Goal: Information Seeking & Learning: Learn about a topic

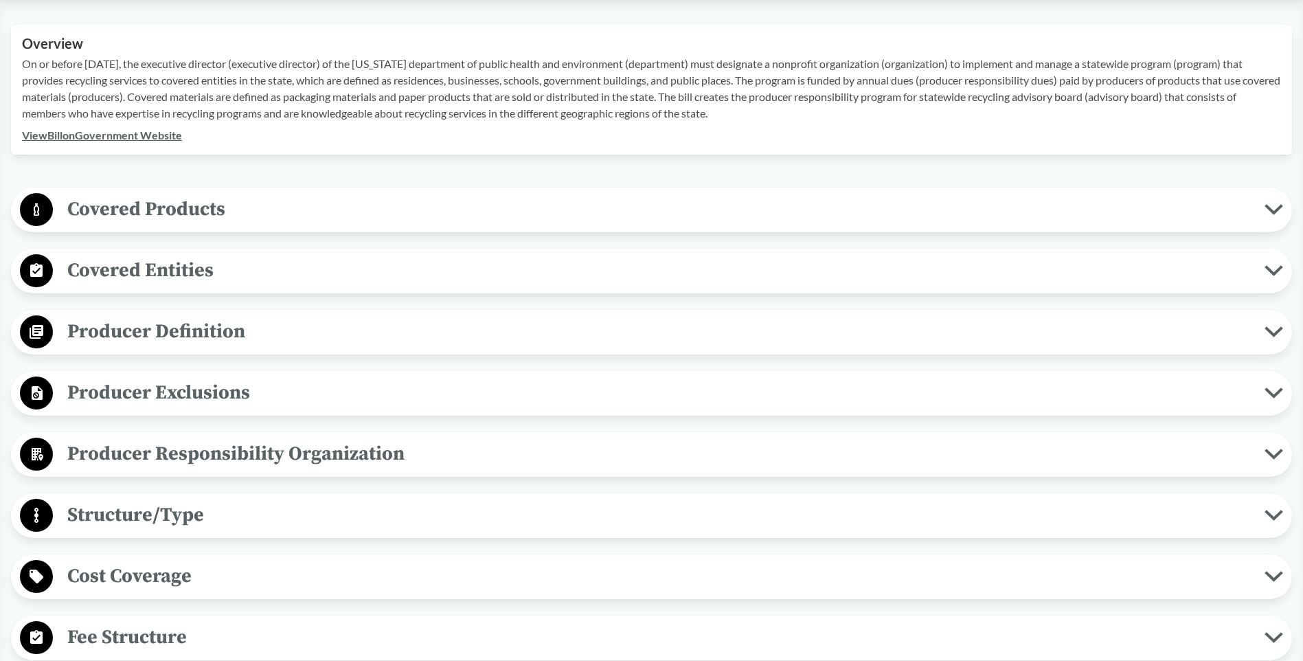
scroll to position [69, 0]
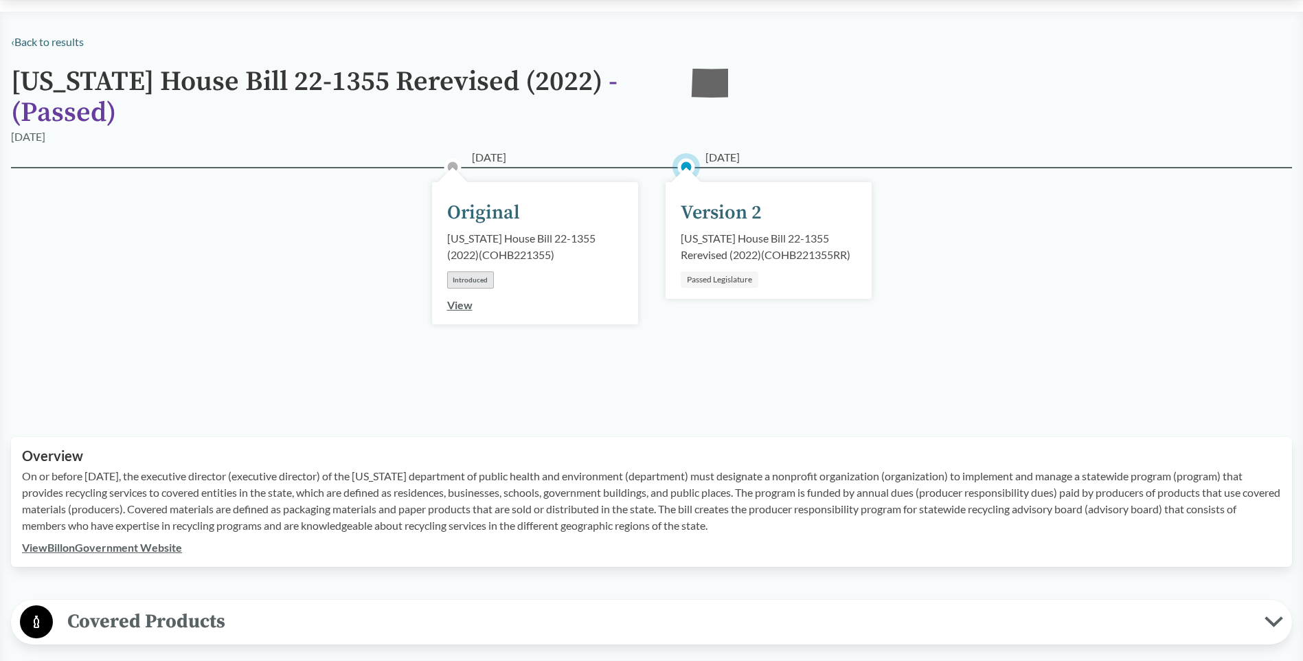
click at [703, 210] on div "Version 2" at bounding box center [721, 212] width 81 height 29
click at [452, 303] on link "View" at bounding box center [459, 304] width 25 height 13
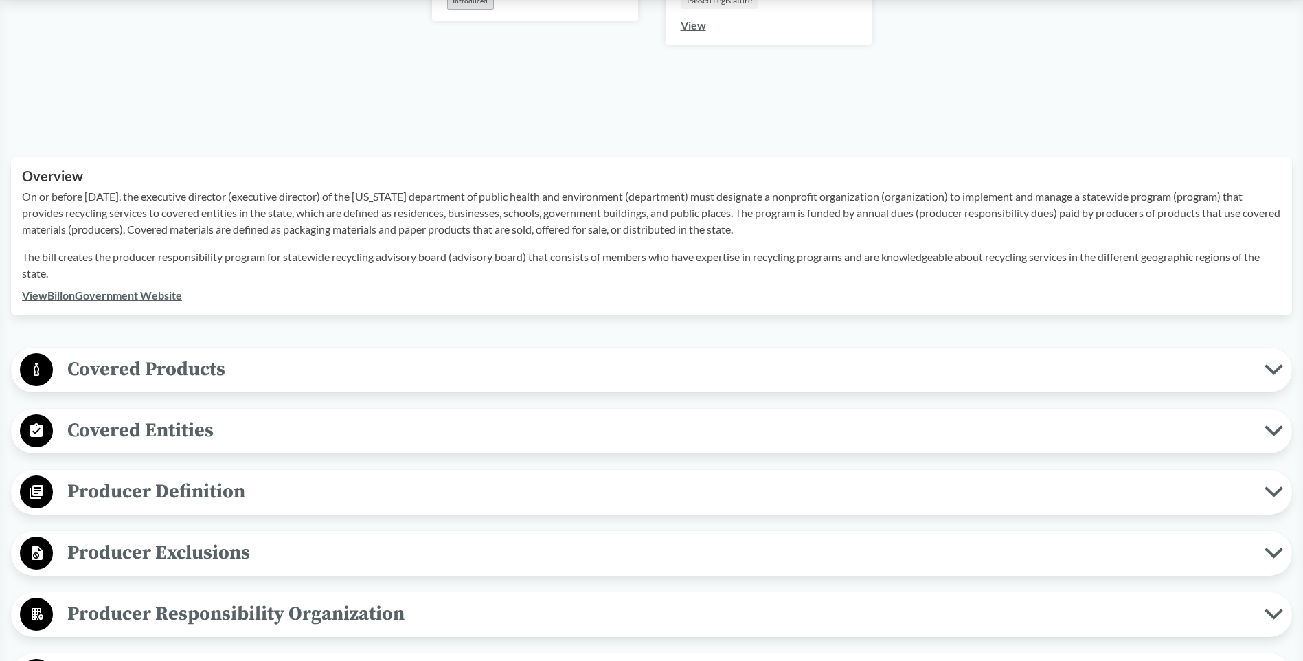
scroll to position [412, 0]
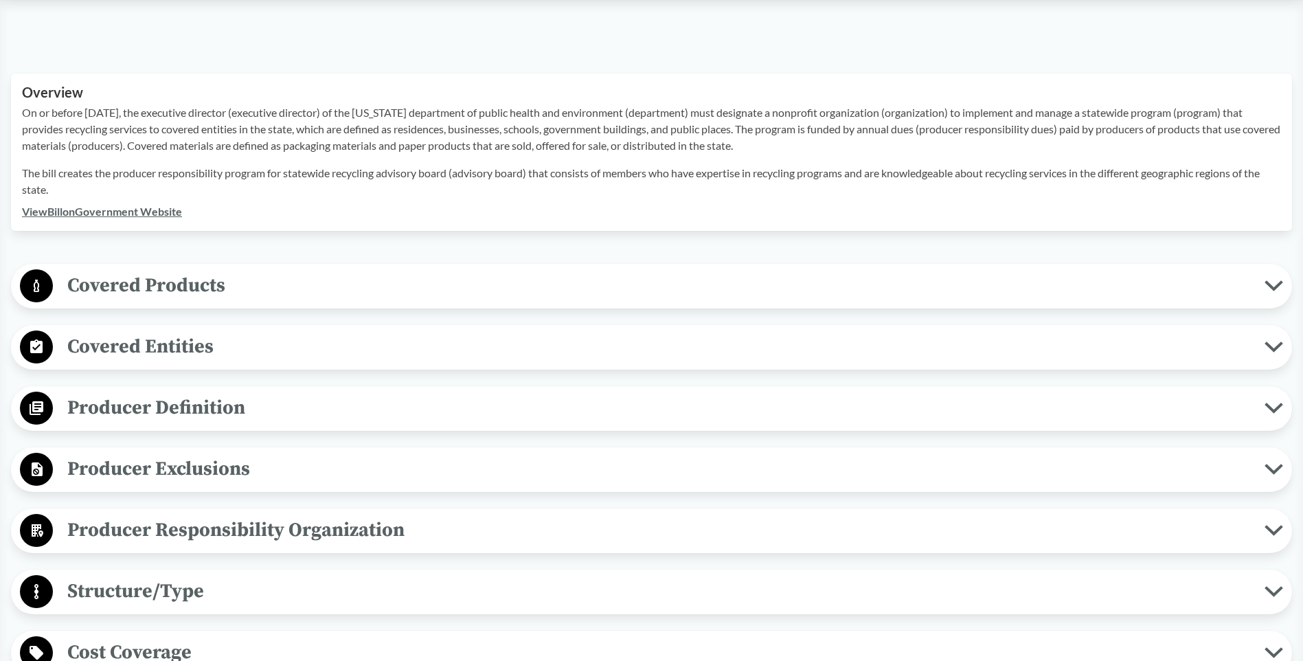
click at [443, 279] on span "Covered Products" at bounding box center [659, 285] width 1212 height 31
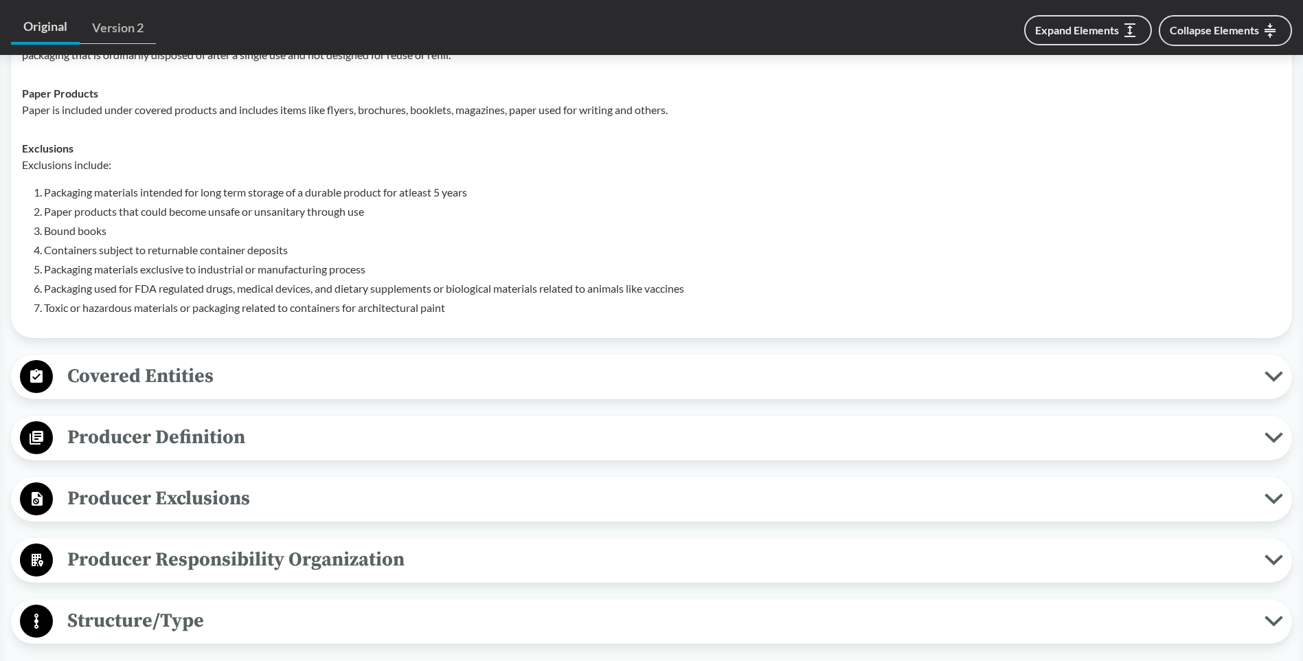
scroll to position [755, 0]
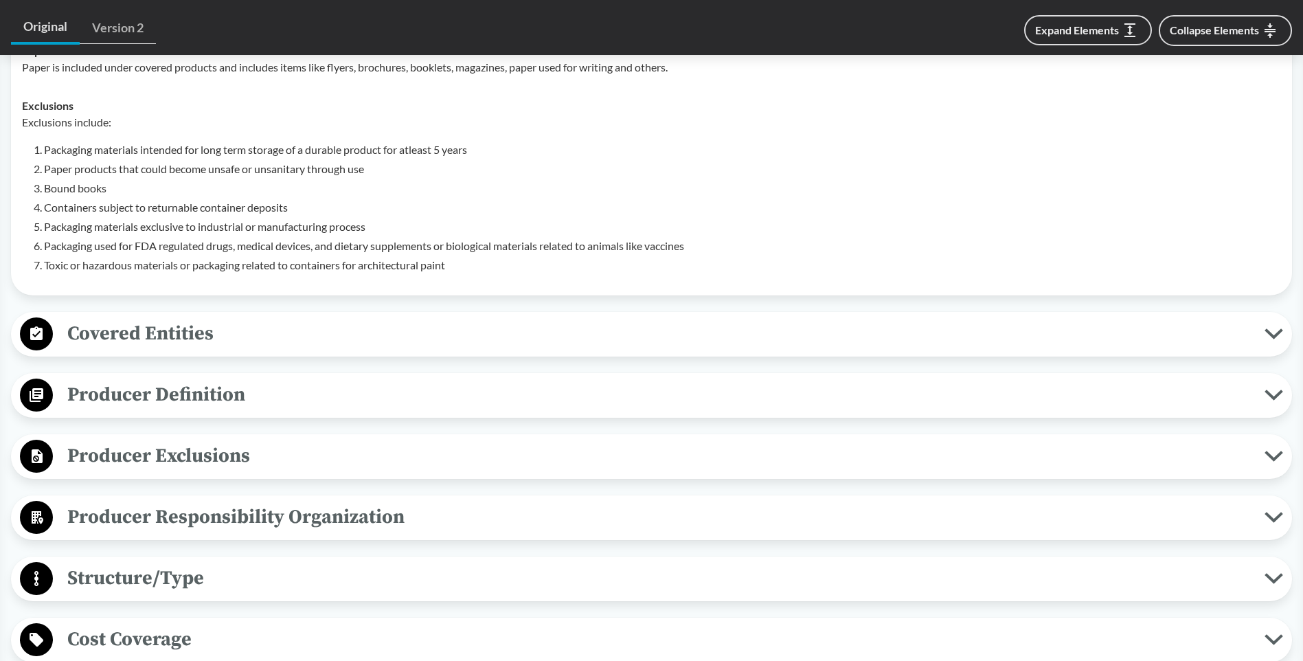
click at [175, 338] on span "Covered Entities" at bounding box center [659, 333] width 1212 height 31
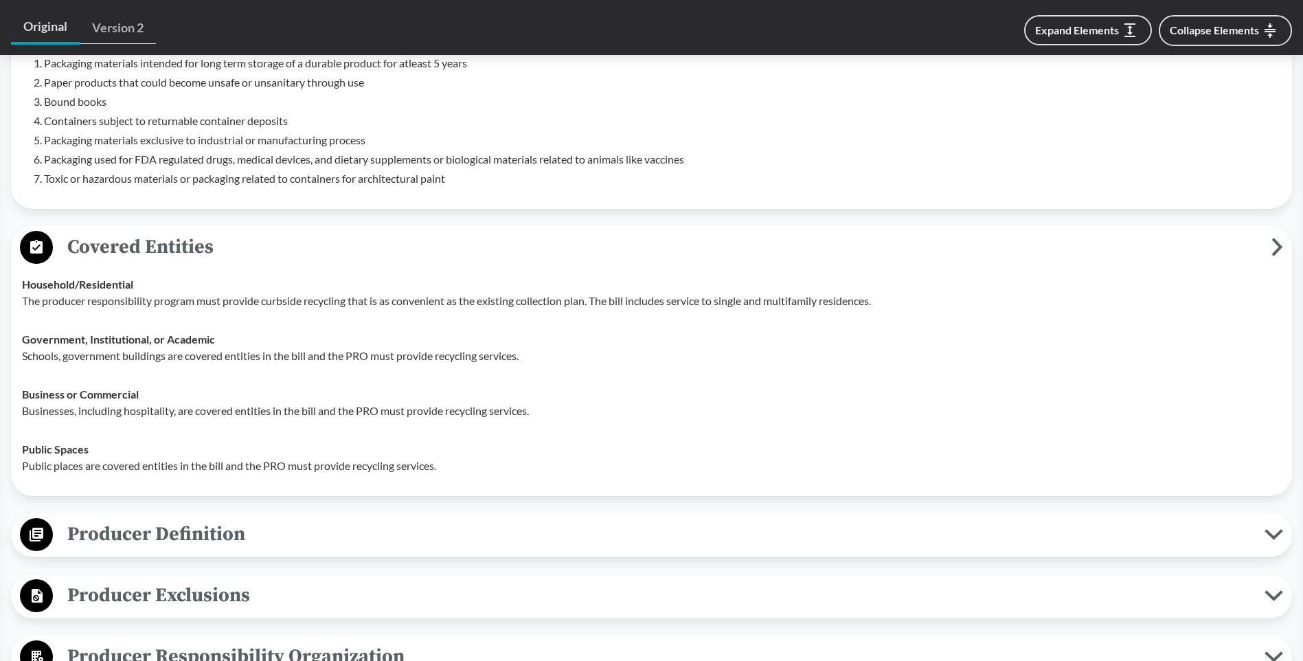
scroll to position [824, 0]
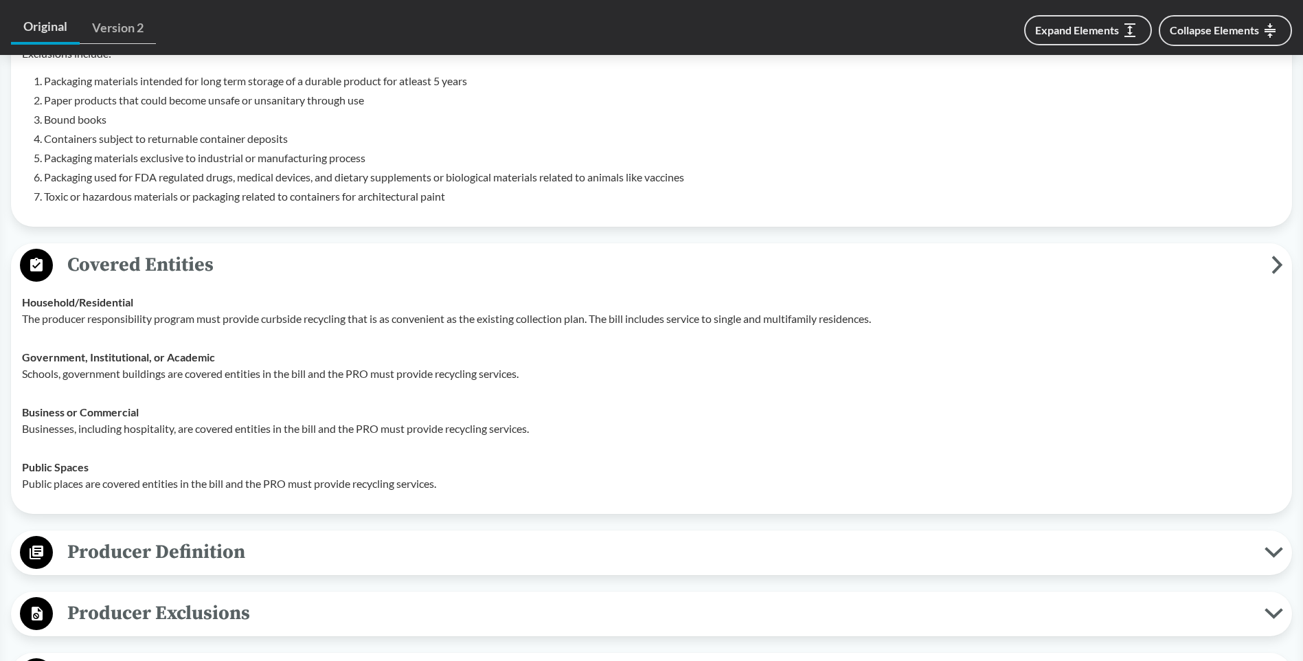
click at [45, 270] on circle at bounding box center [36, 265] width 33 height 33
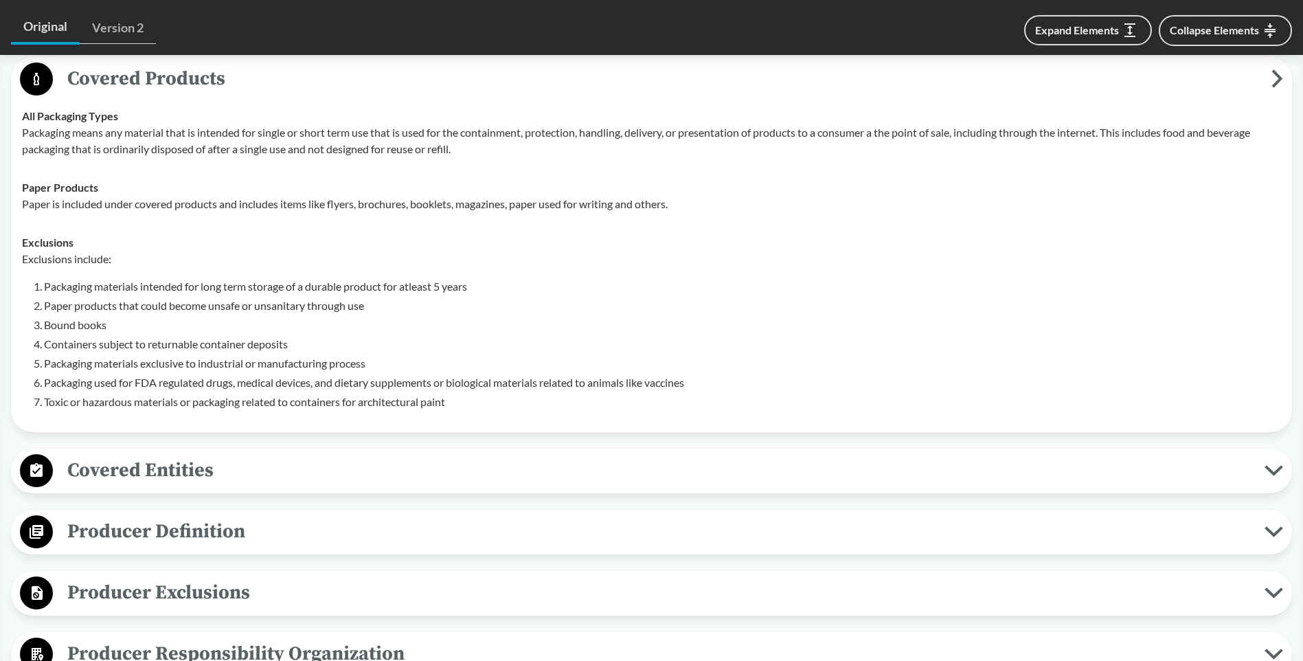
scroll to position [618, 0]
click at [38, 79] on icon at bounding box center [36, 79] width 5 height 12
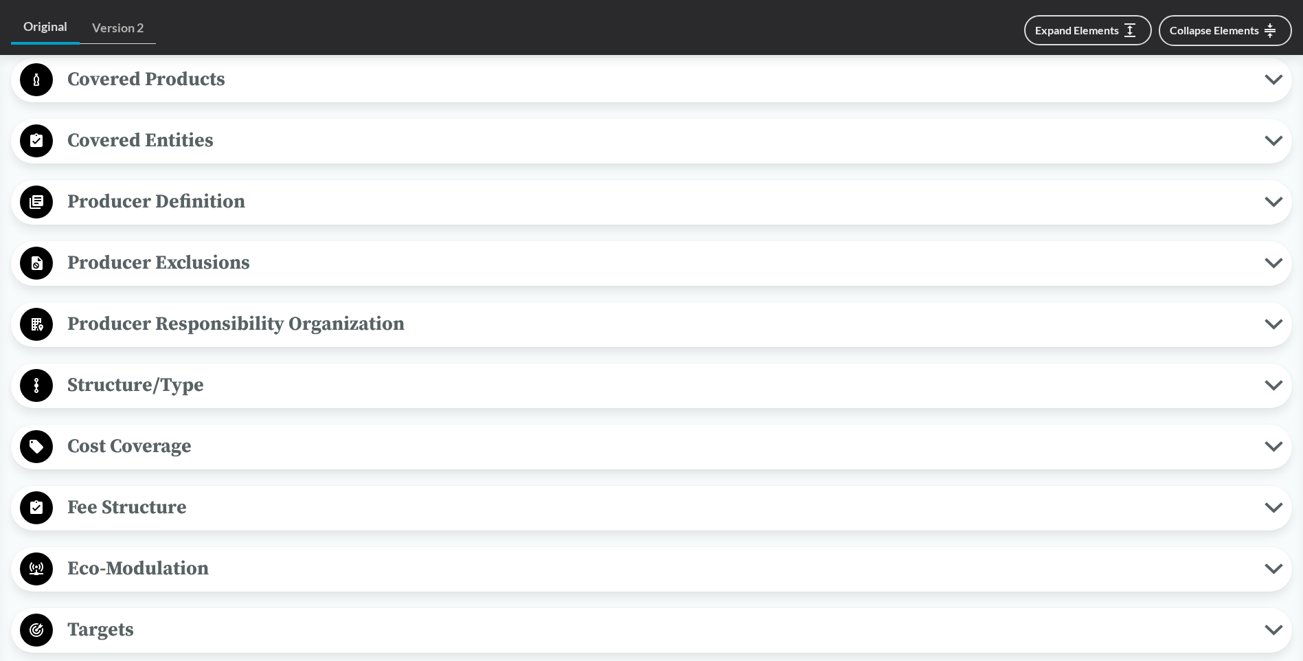
click at [29, 197] on circle at bounding box center [36, 201] width 33 height 33
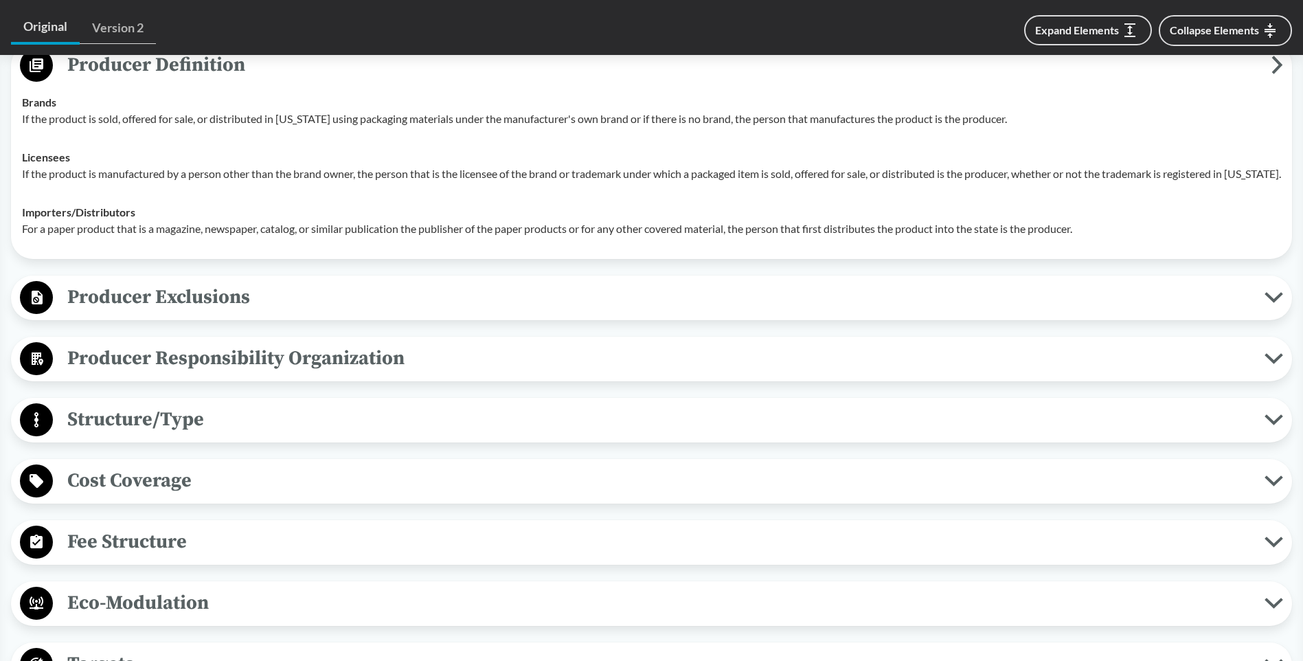
scroll to position [755, 0]
click at [80, 293] on div "Producer Exclusions Small Businesses A producer is exempt if they have less tha…" at bounding box center [651, 297] width 1281 height 45
click at [80, 311] on span "Producer Exclusions" at bounding box center [659, 296] width 1212 height 31
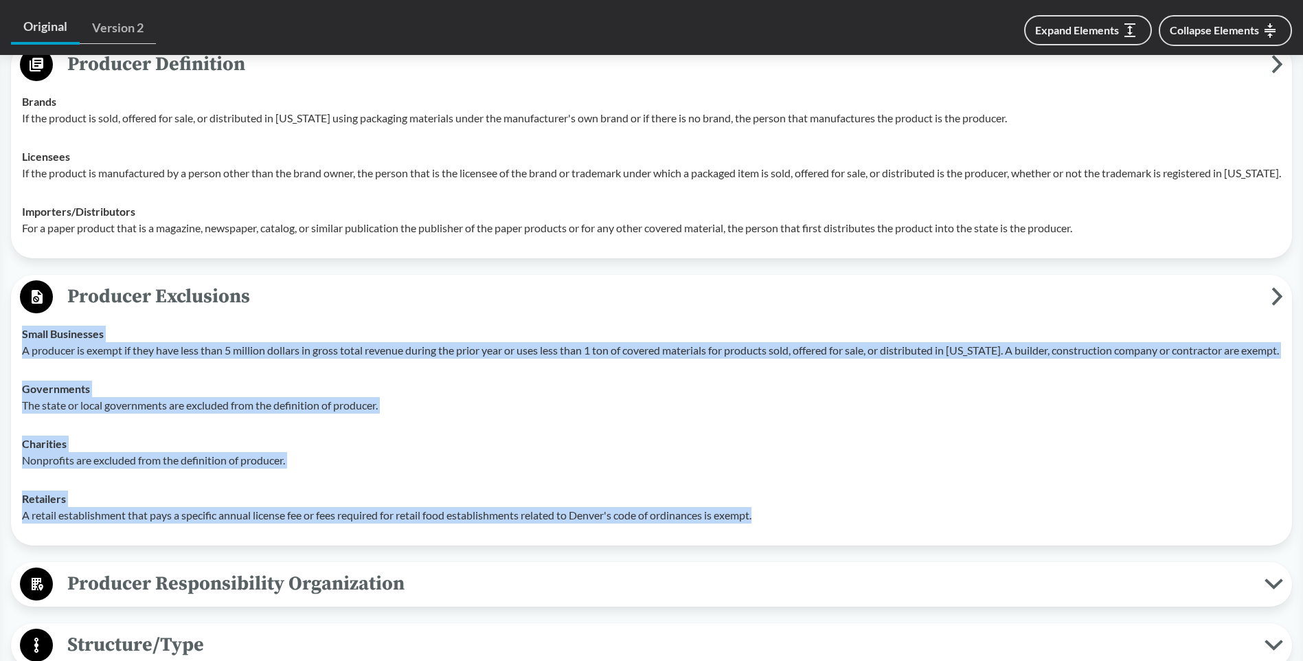
drag, startPoint x: 766, startPoint y: 543, endPoint x: -2, endPoint y: 351, distance: 791.4
click at [0, 351] on html "Guide to EPR Proposals Recent Proposals ‹ Back to results [US_STATE] House Bill…" at bounding box center [651, 470] width 1303 height 2451
drag, startPoint x: -2, startPoint y: 351, endPoint x: 56, endPoint y: 378, distance: 64.5
copy tbody "Small Businesses A producer is exempt if they have less than 5 million dollars …"
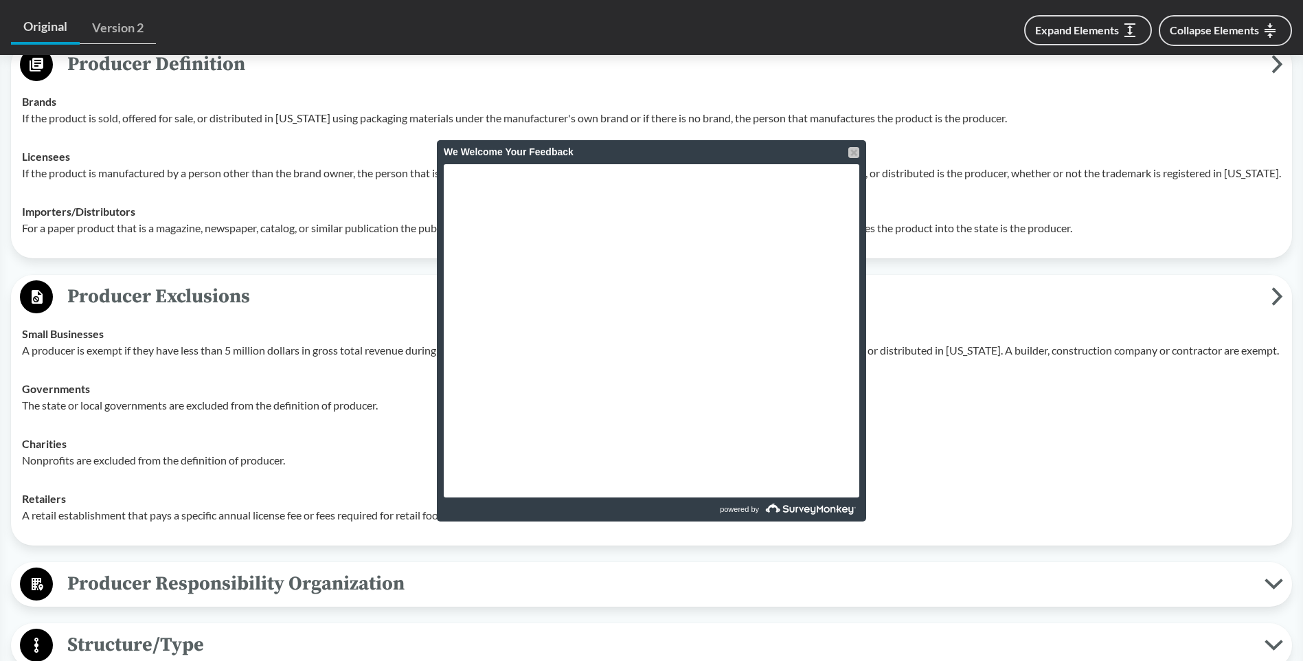
click at [856, 150] on div at bounding box center [853, 152] width 11 height 11
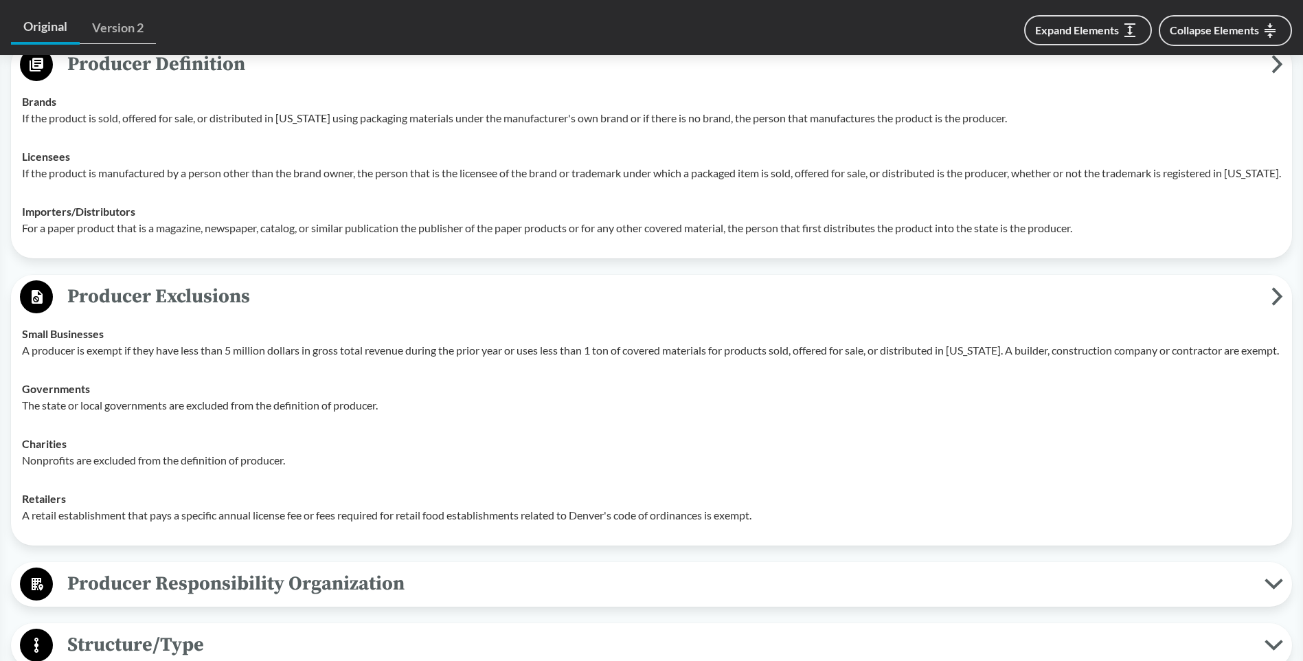
click at [193, 369] on td "Small Businesses A producer is exempt if they have less than 5 million dollars …" at bounding box center [651, 342] width 1271 height 55
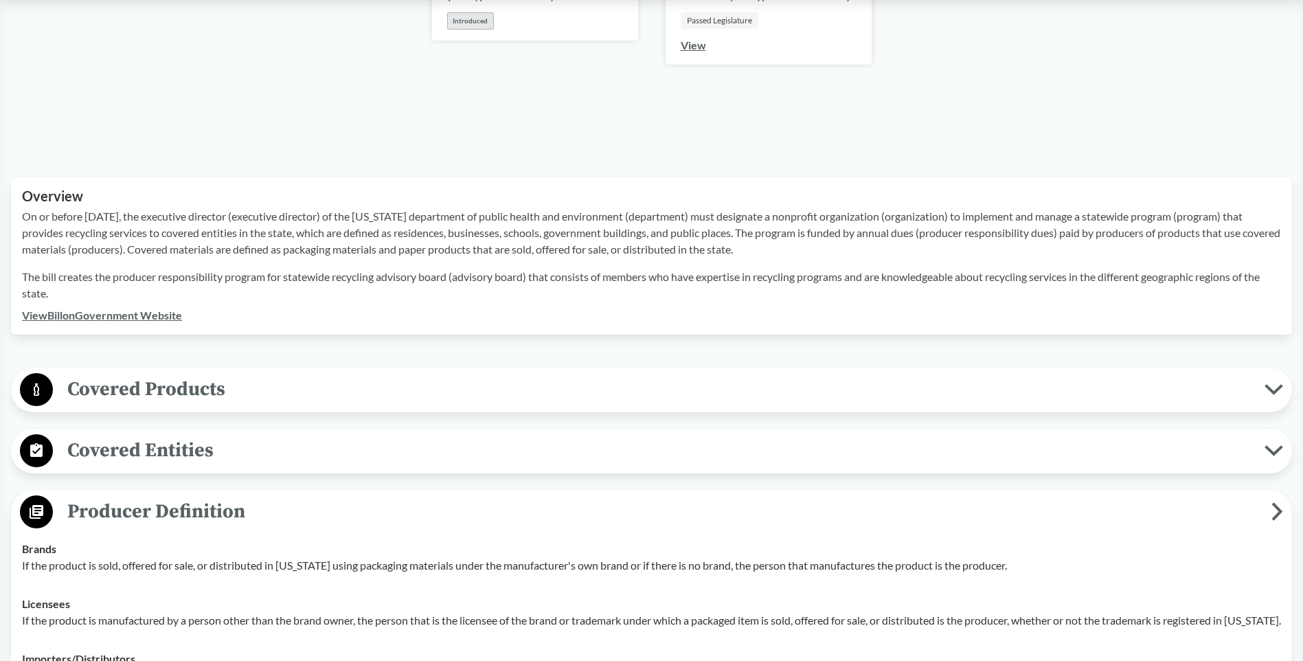
scroll to position [412, 0]
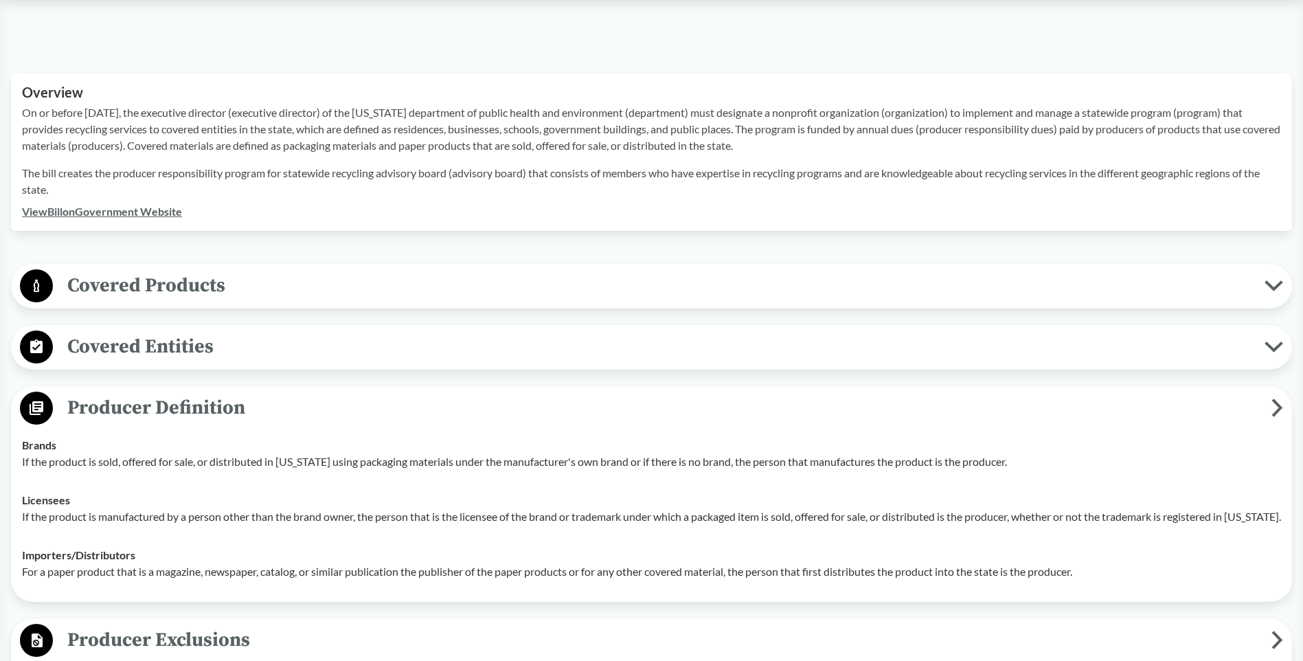
click at [32, 403] on circle at bounding box center [36, 407] width 33 height 33
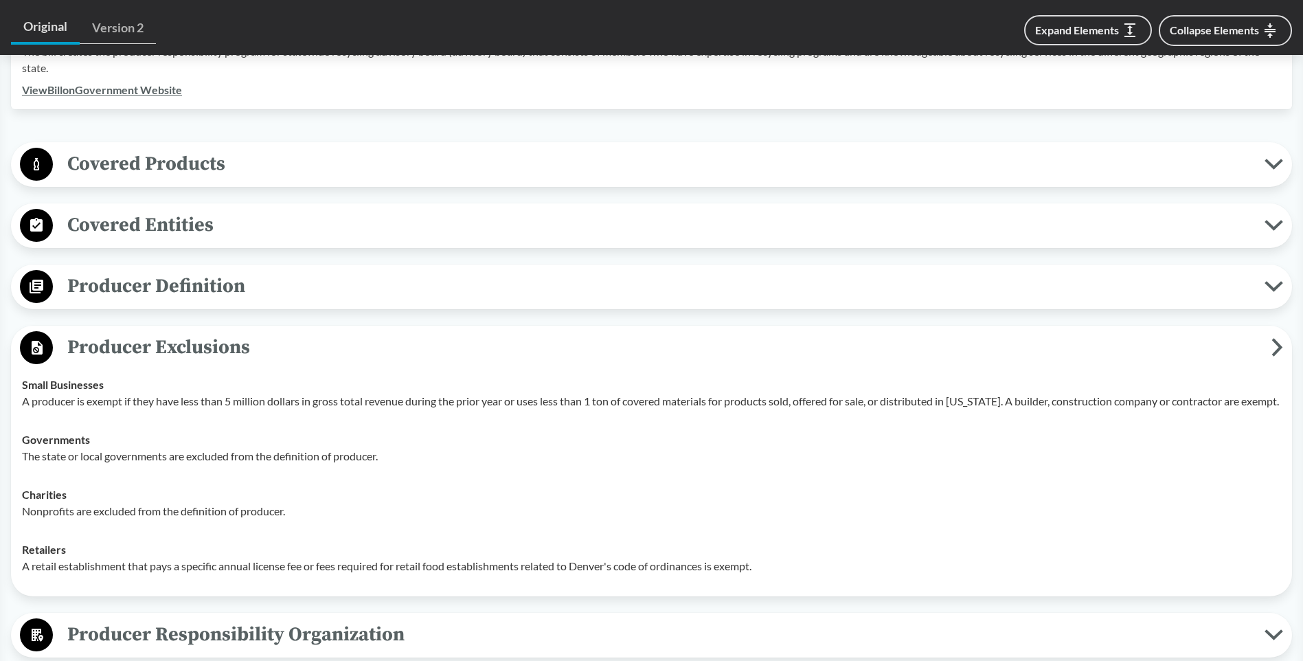
scroll to position [618, 0]
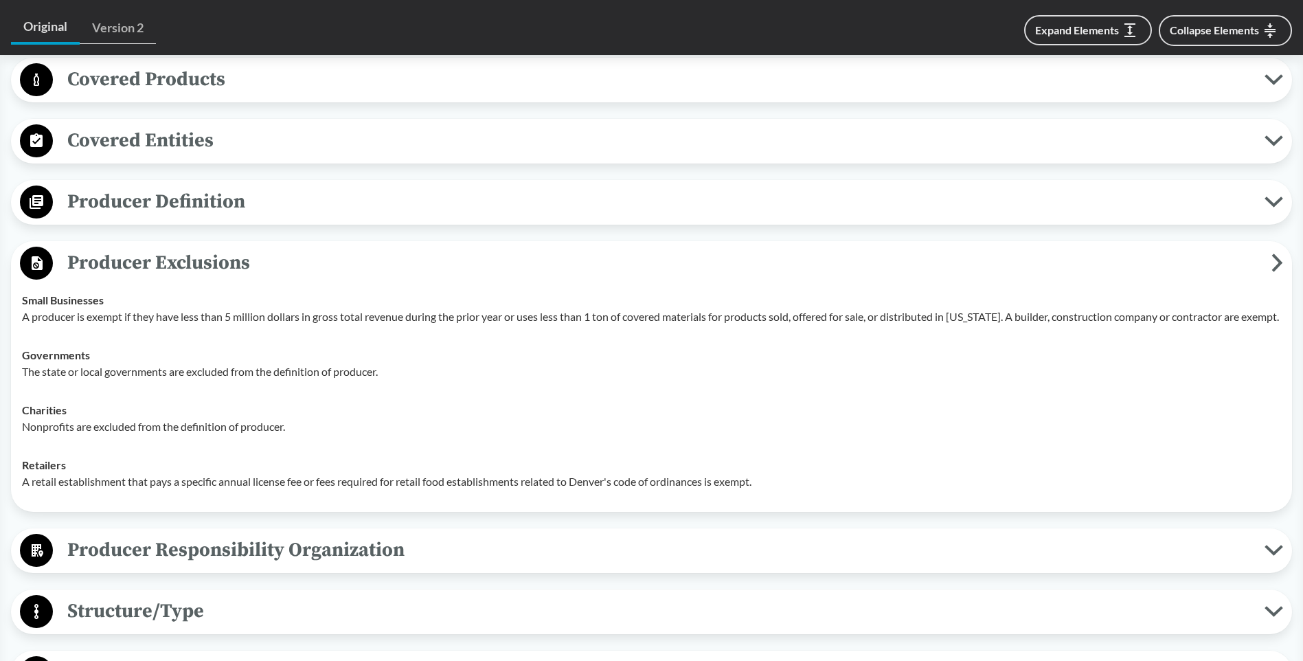
click at [30, 249] on circle at bounding box center [36, 263] width 33 height 33
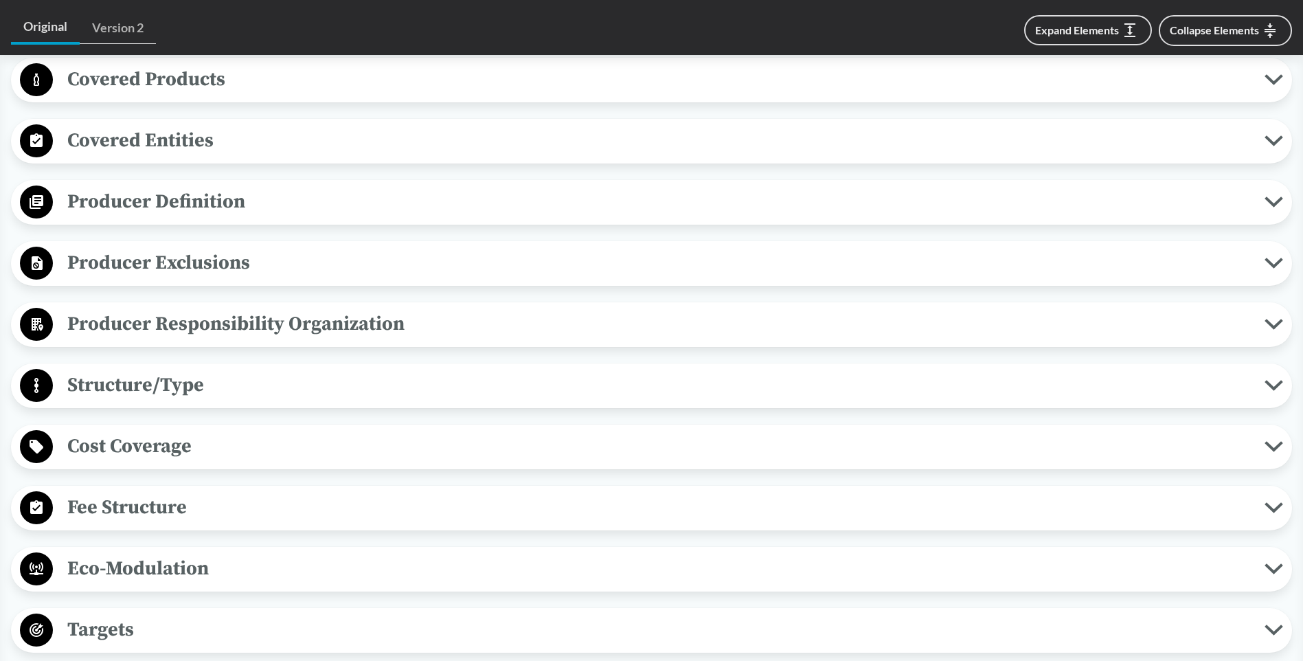
click at [43, 321] on circle at bounding box center [36, 324] width 33 height 33
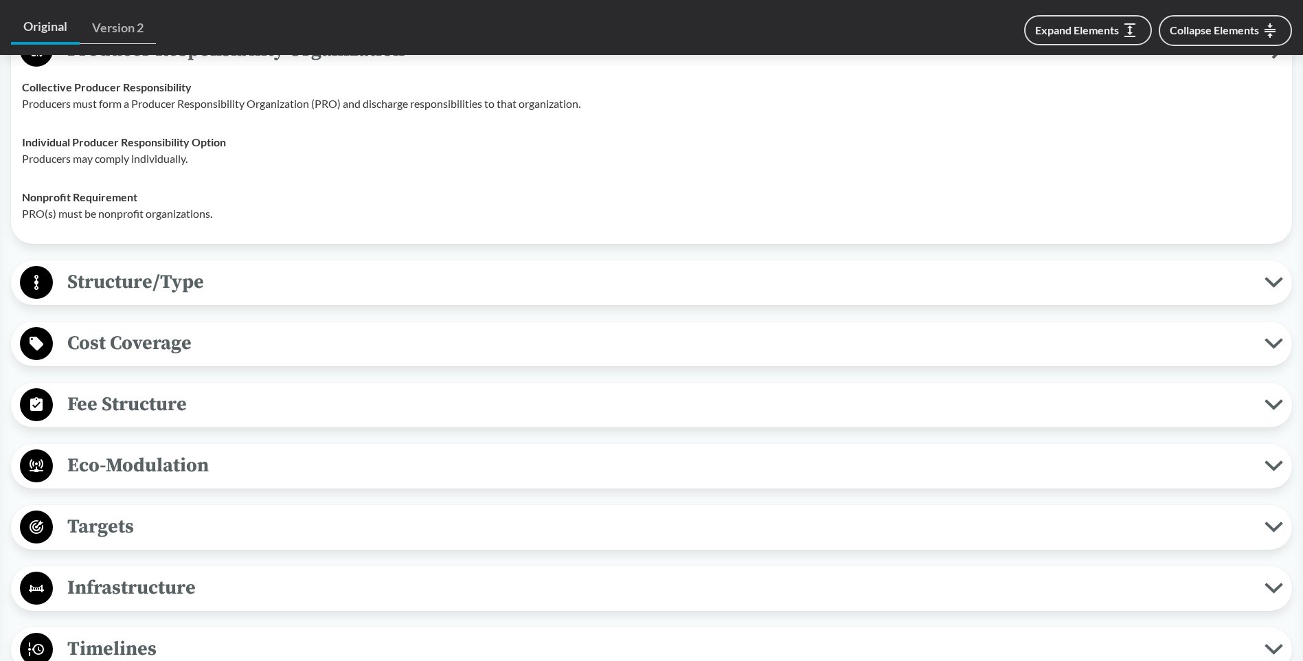
scroll to position [893, 0]
click at [115, 284] on span "Structure/Type" at bounding box center [659, 281] width 1212 height 31
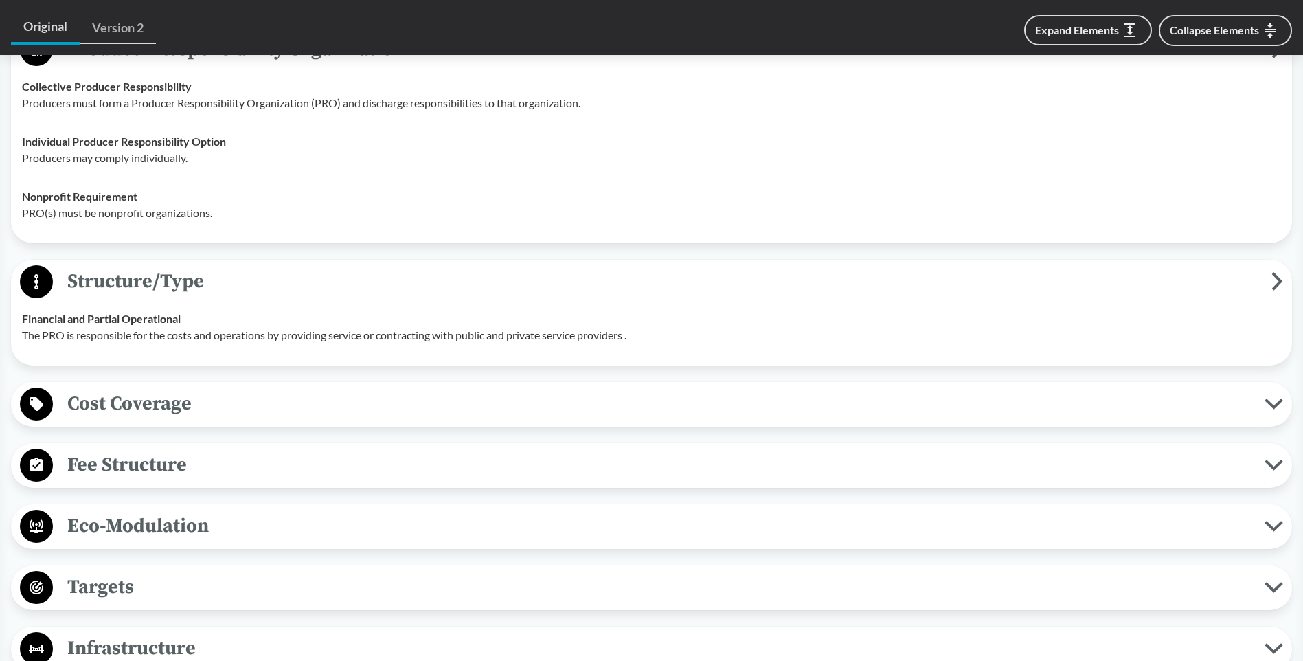
click at [155, 527] on span "Eco-Modulation" at bounding box center [659, 525] width 1212 height 31
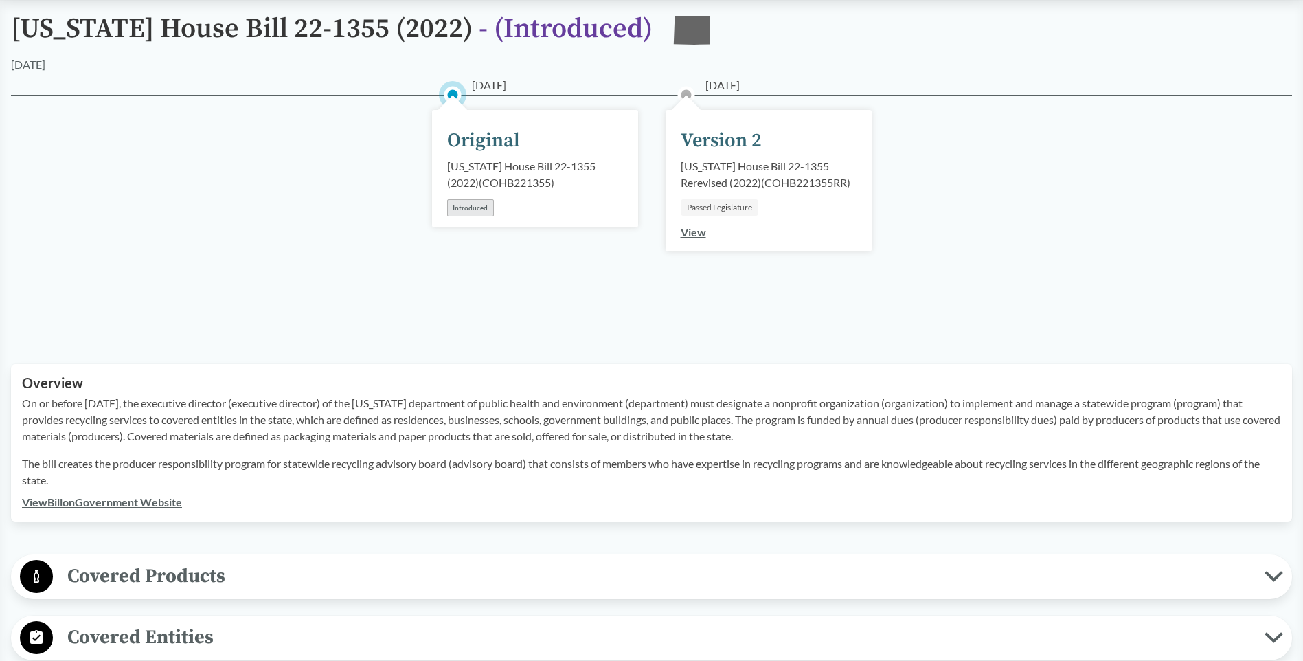
scroll to position [0, 0]
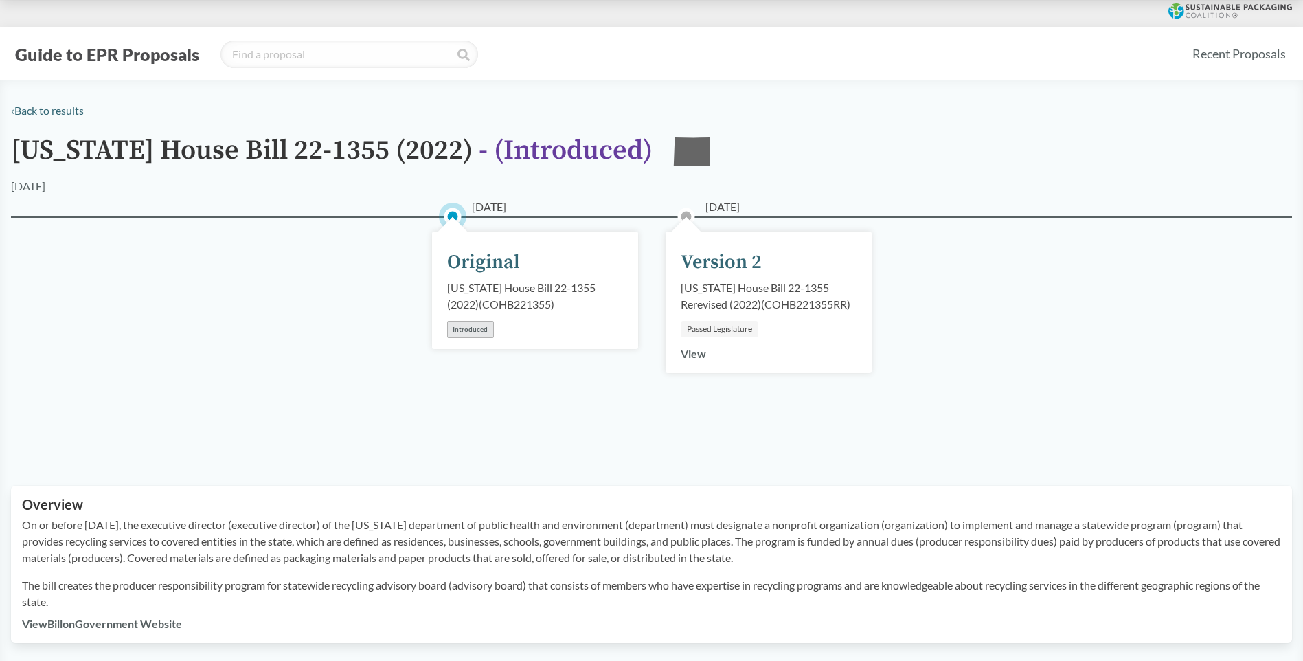
click at [692, 357] on link "View" at bounding box center [693, 353] width 25 height 13
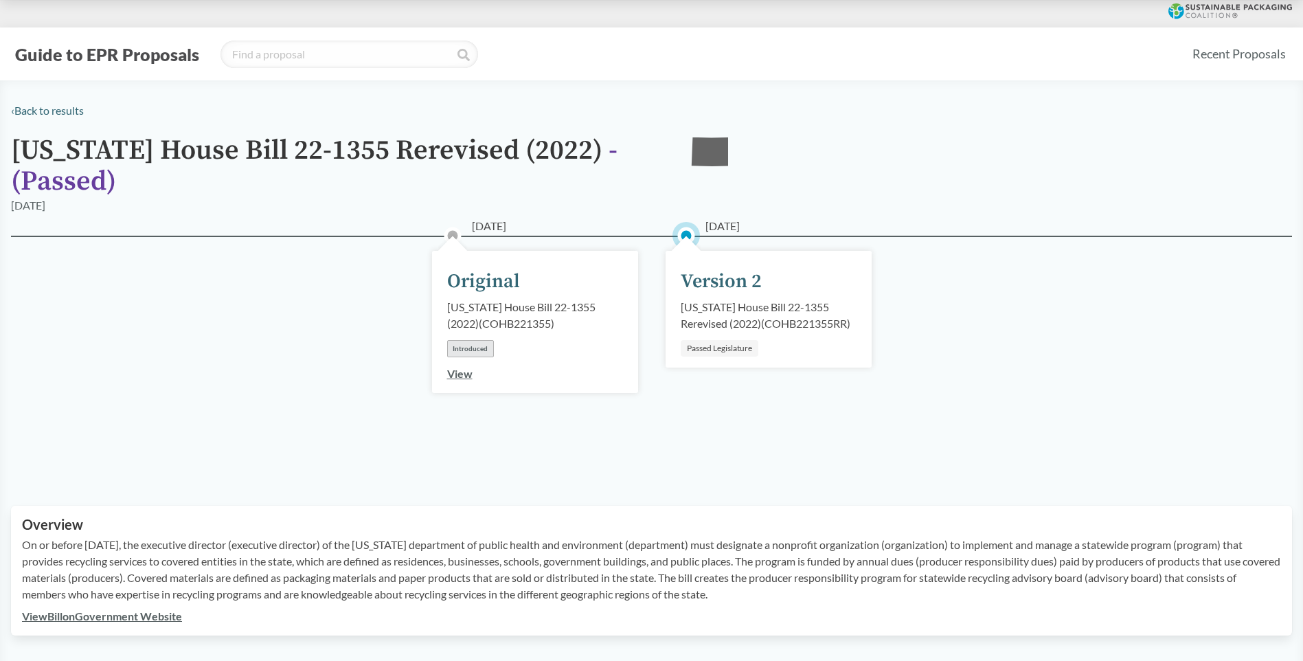
click at [727, 313] on div "[US_STATE] House Bill 22-1355 Rerevised (2022) ( COHB221355RR )" at bounding box center [769, 315] width 176 height 33
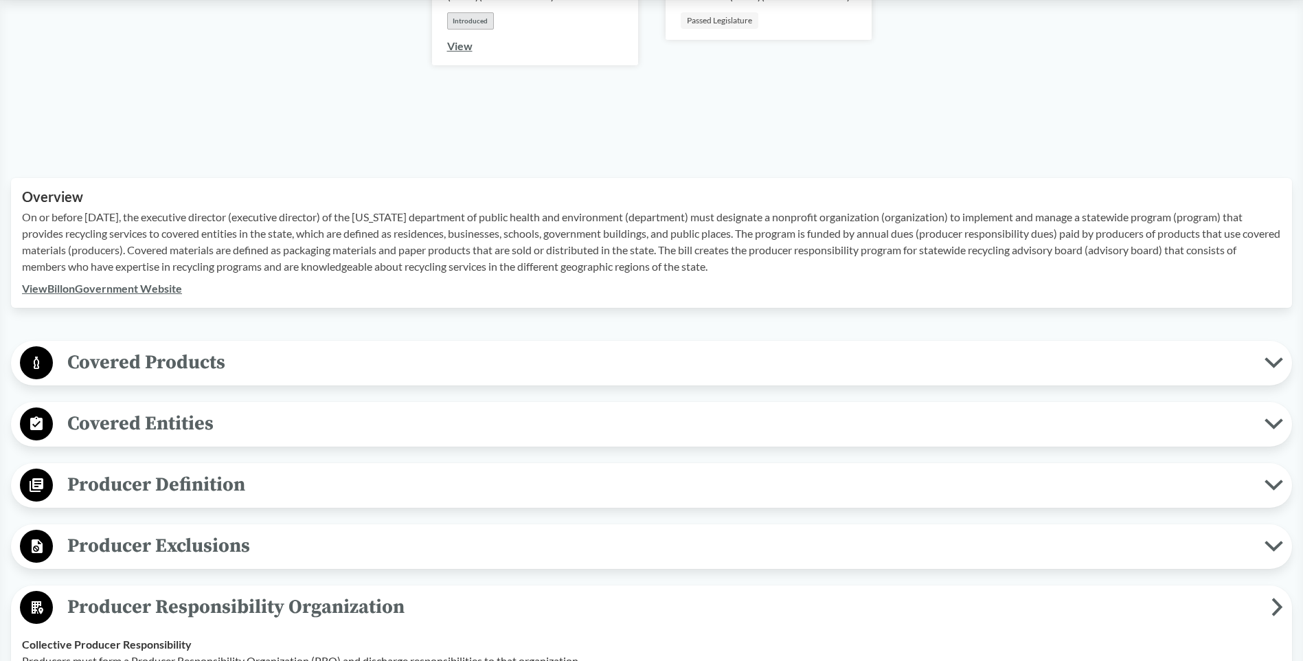
scroll to position [481, 0]
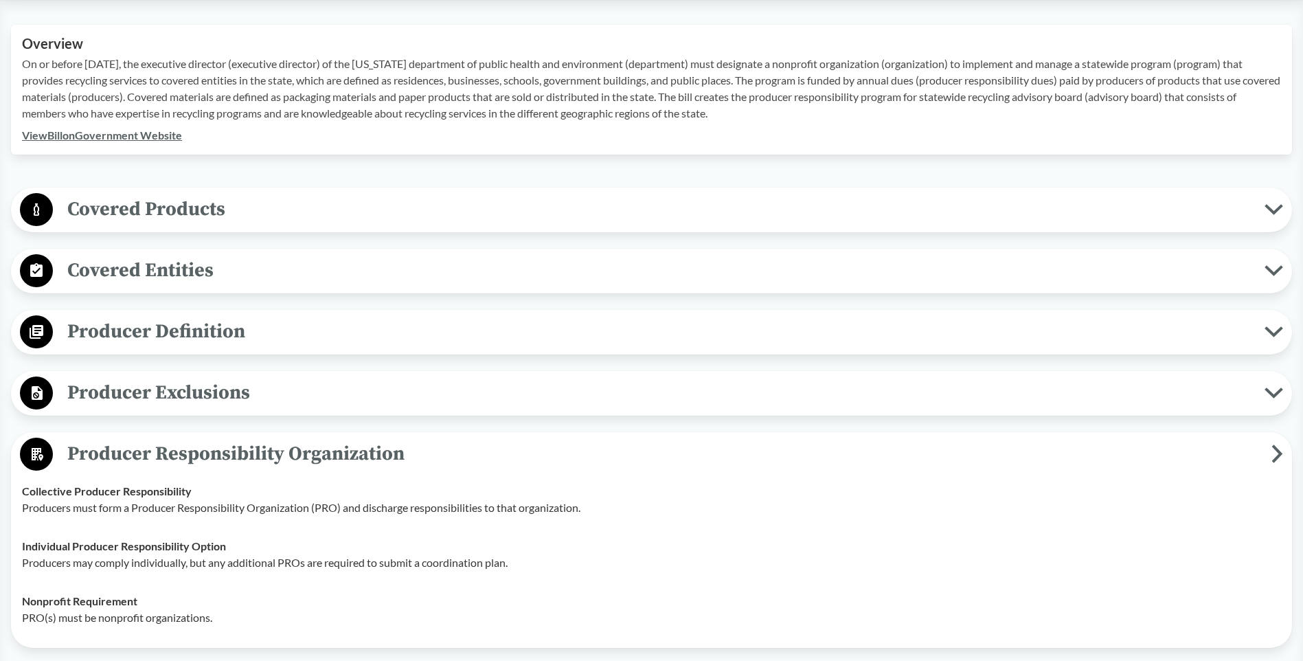
click at [36, 443] on circle at bounding box center [36, 453] width 33 height 33
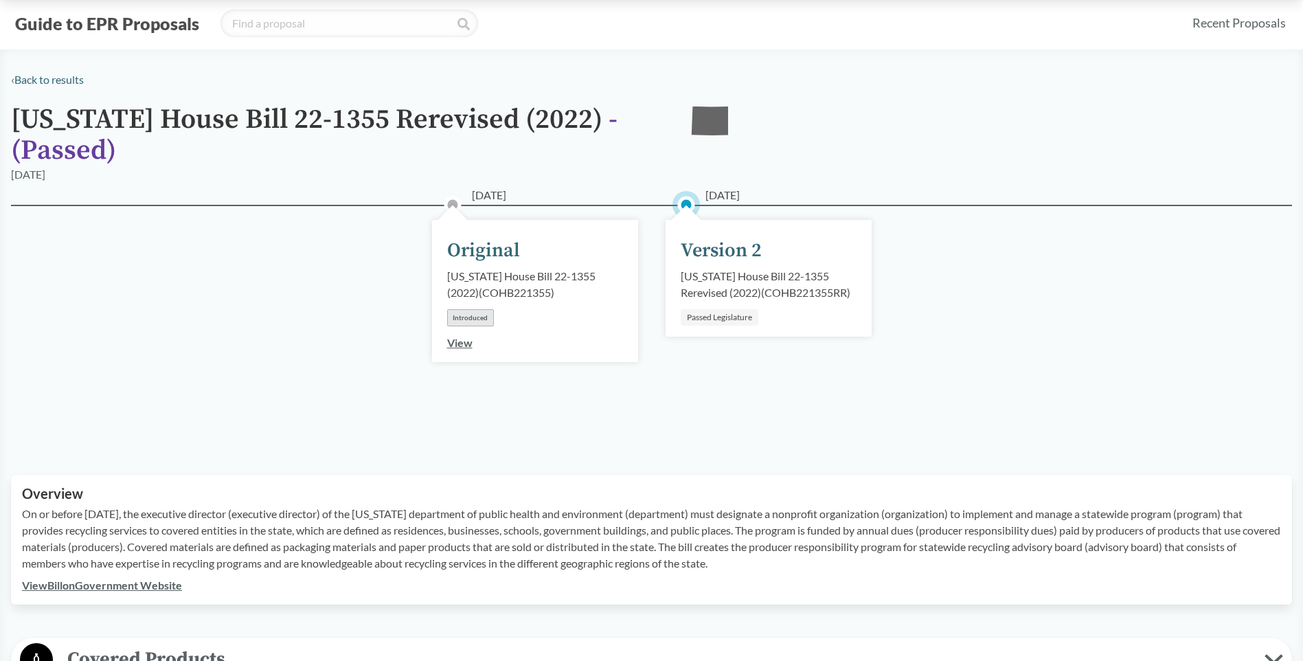
scroll to position [0, 0]
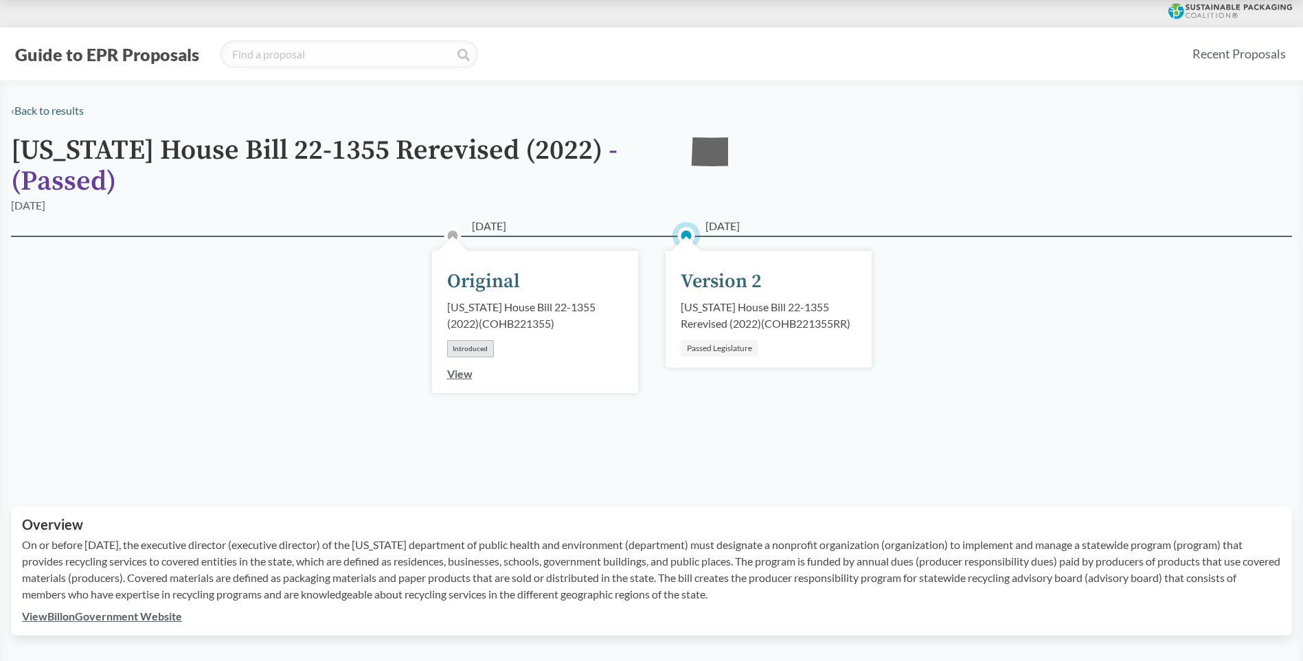
click at [71, 171] on span "- ( Passed )" at bounding box center [314, 165] width 606 height 65
